Goal: Navigation & Orientation: Find specific page/section

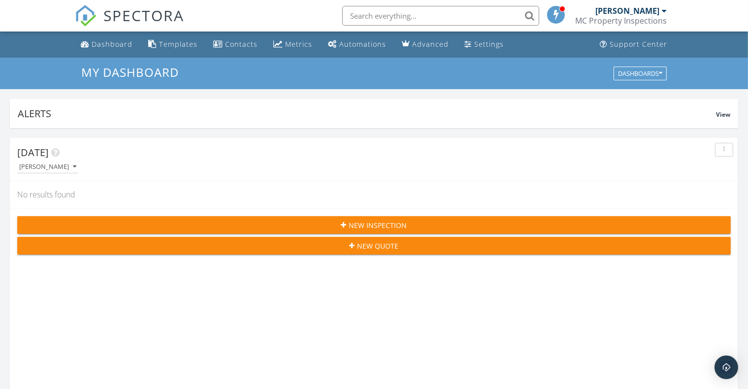
scroll to position [1702, 765]
click at [102, 41] on div "Dashboard" at bounding box center [112, 43] width 41 height 9
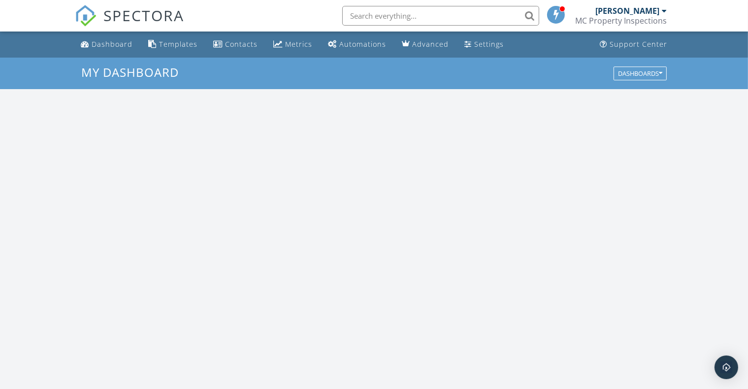
scroll to position [914, 765]
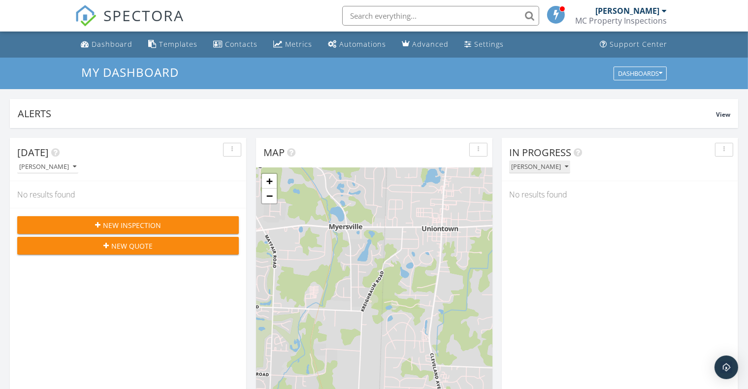
click at [565, 165] on icon "button" at bounding box center [566, 167] width 3 height 7
click at [546, 116] on div "Alerts" at bounding box center [367, 113] width 698 height 13
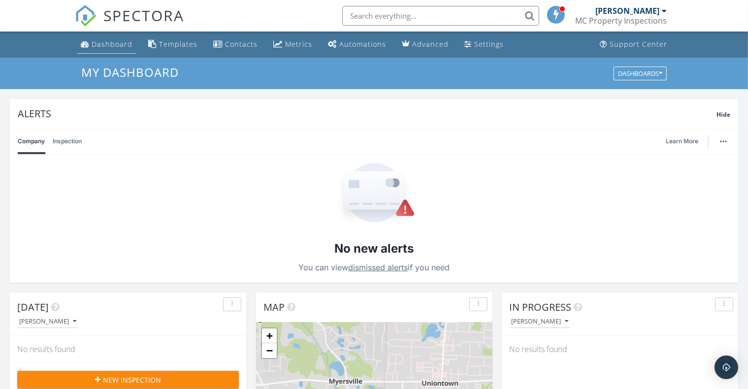
click at [106, 45] on div "Dashboard" at bounding box center [112, 43] width 41 height 9
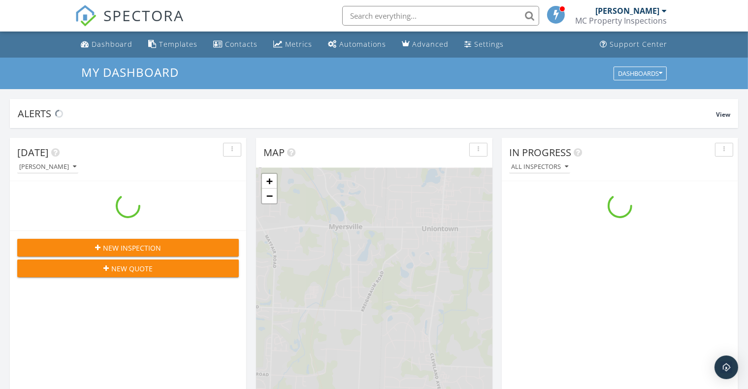
scroll to position [914, 765]
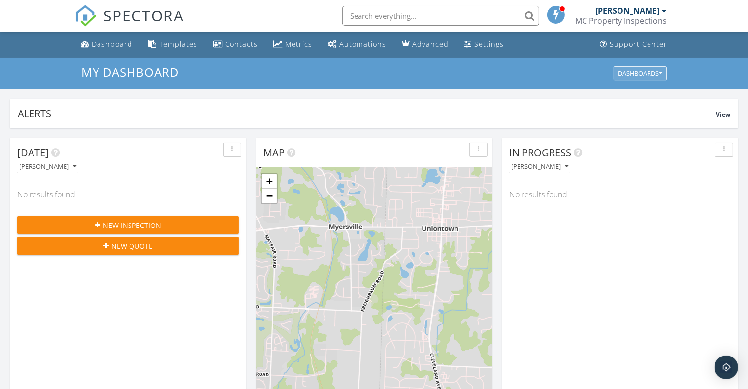
click at [640, 73] on div "Dashboards" at bounding box center [640, 73] width 44 height 7
click at [472, 72] on h3 "My Dashboard" at bounding box center [374, 72] width 586 height 13
click at [662, 7] on div at bounding box center [664, 11] width 5 height 8
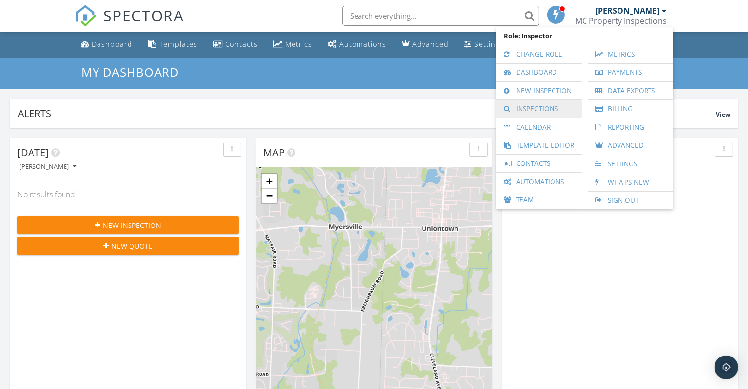
click at [541, 109] on link "Inspections" at bounding box center [538, 109] width 75 height 18
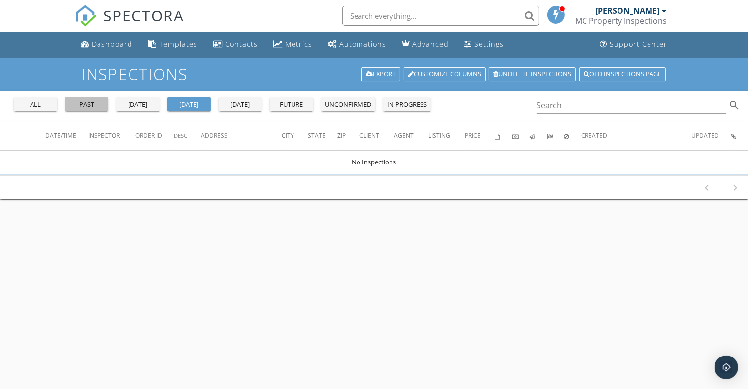
click at [87, 103] on div "past" at bounding box center [86, 105] width 35 height 10
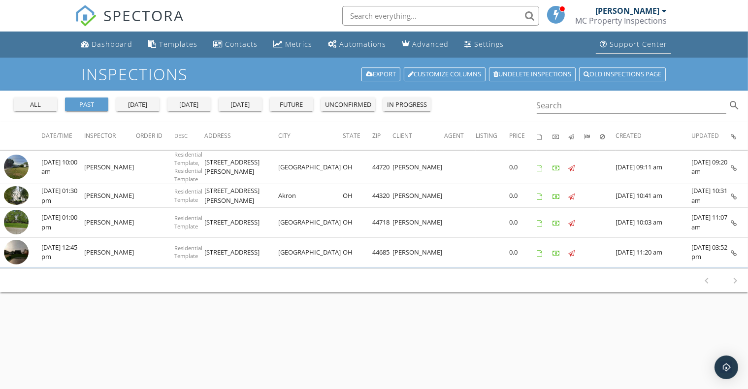
click at [637, 40] on div "Support Center" at bounding box center [639, 43] width 58 height 9
